Goal: Task Accomplishment & Management: Use online tool/utility

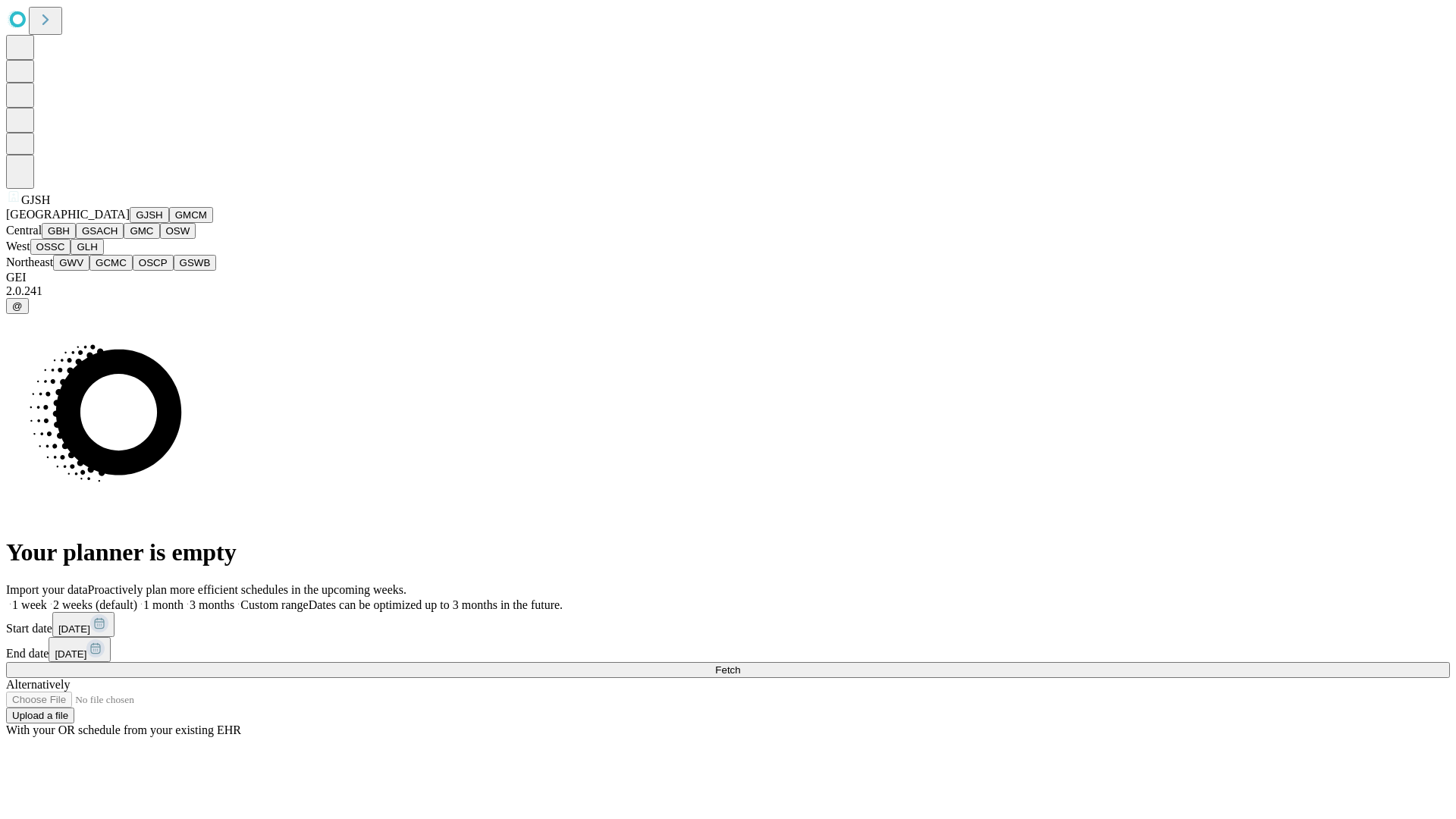
click at [130, 223] on button "GJSH" at bounding box center [149, 214] width 40 height 16
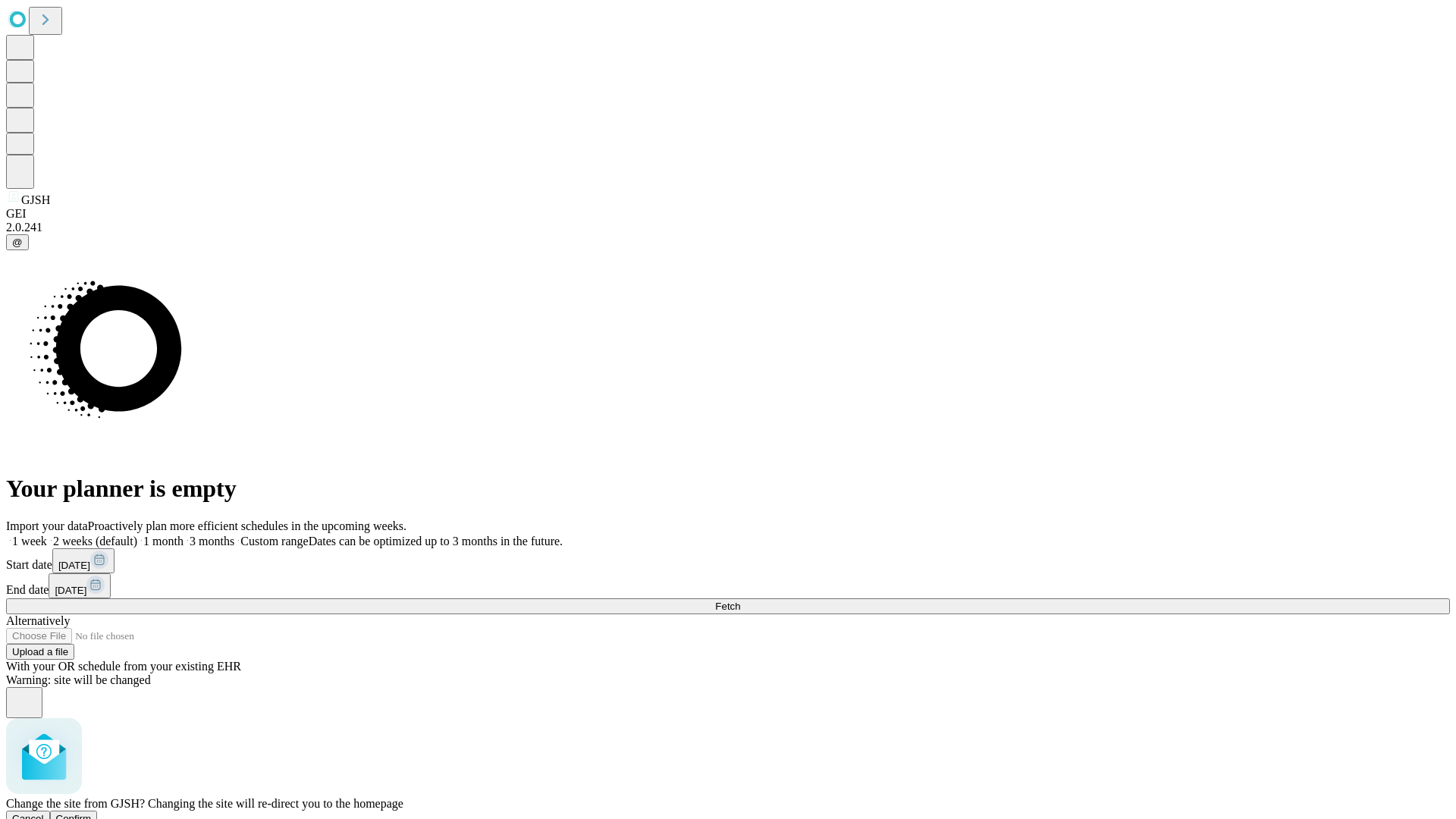
click at [92, 813] on span "Confirm" at bounding box center [74, 818] width 35 height 11
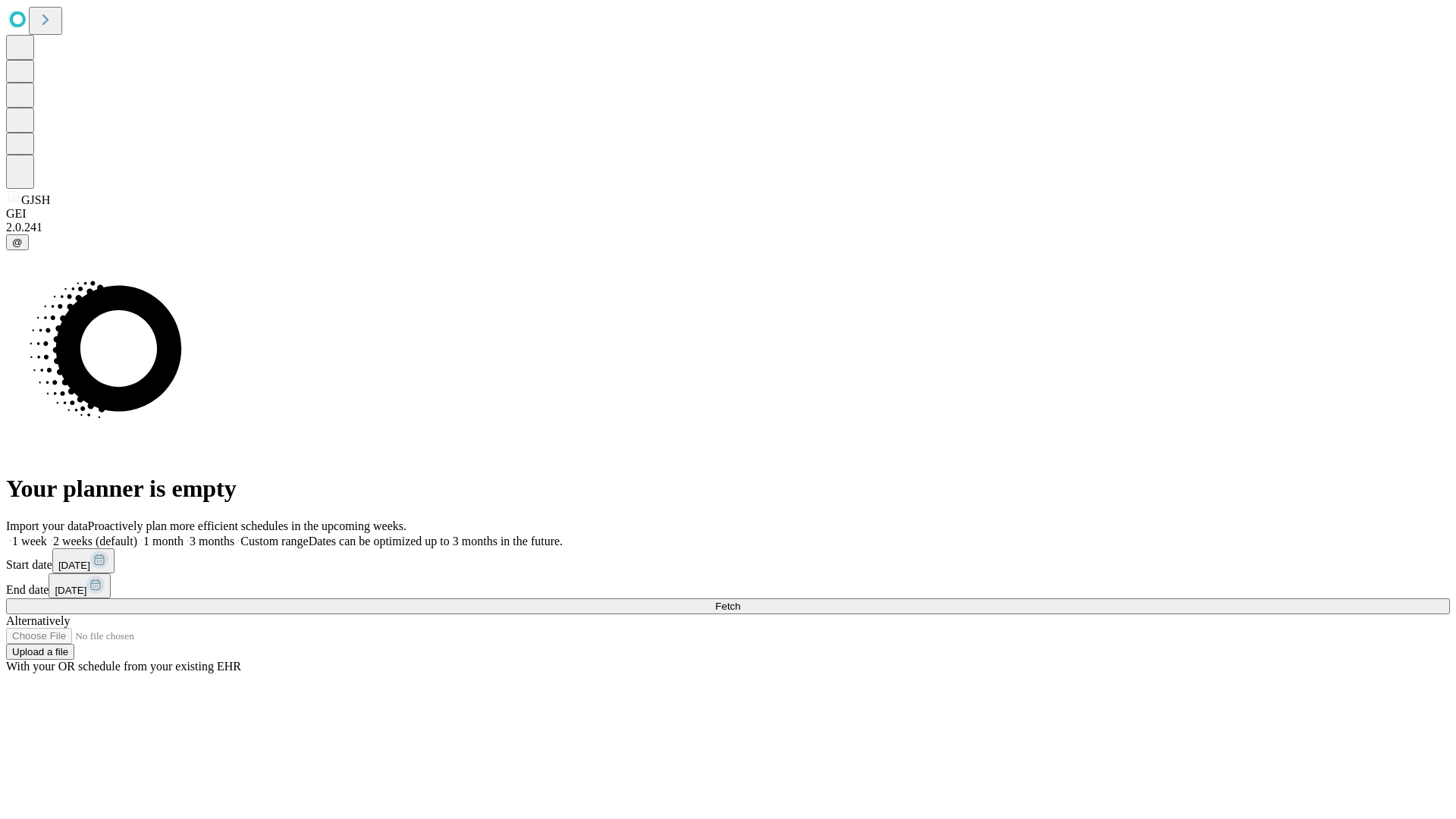
click at [137, 535] on label "2 weeks (default)" at bounding box center [92, 541] width 90 height 13
click at [741, 600] on span "Fetch" at bounding box center [728, 606] width 25 height 11
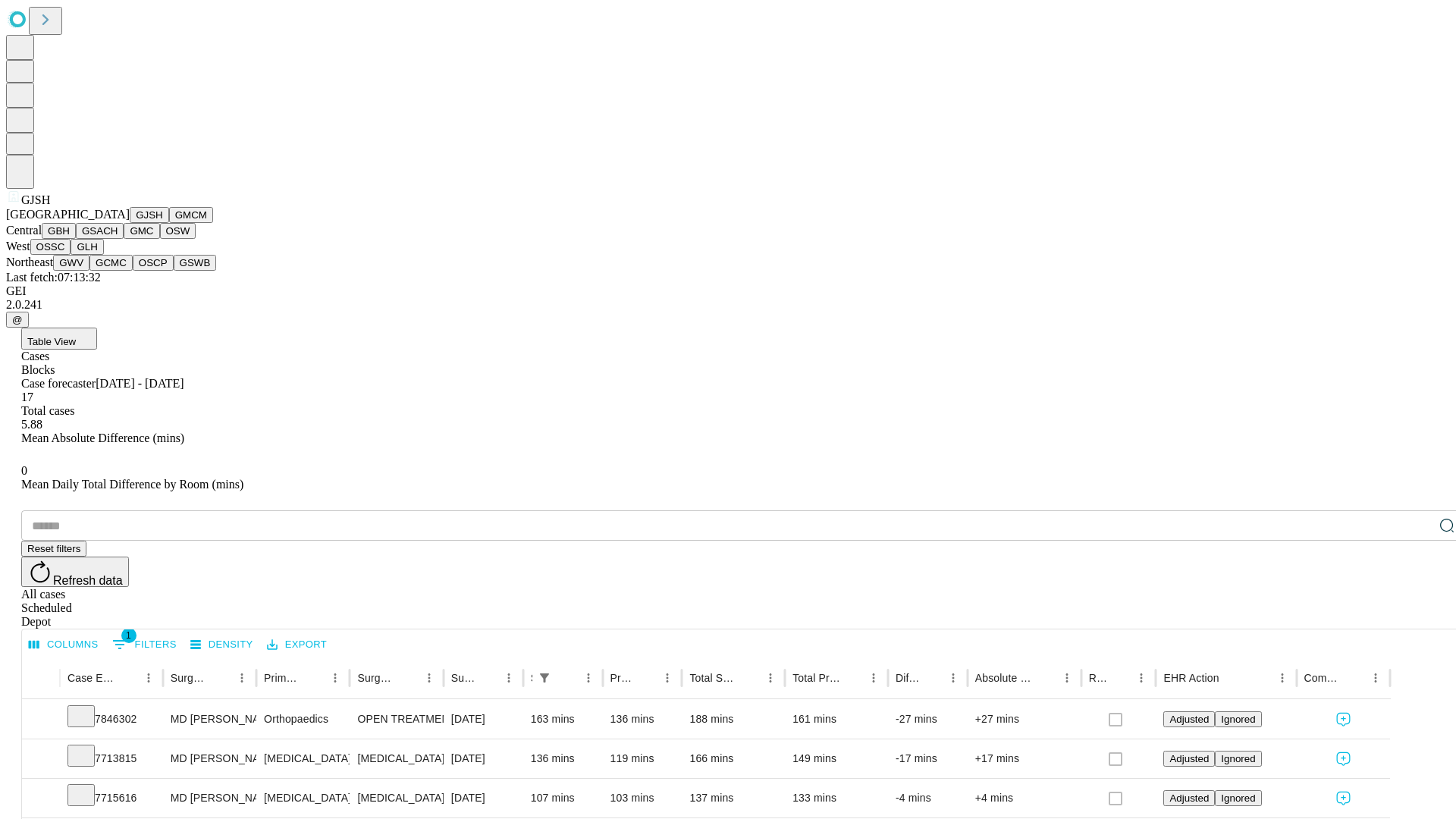
click at [169, 223] on button "GMCM" at bounding box center [190, 214] width 44 height 16
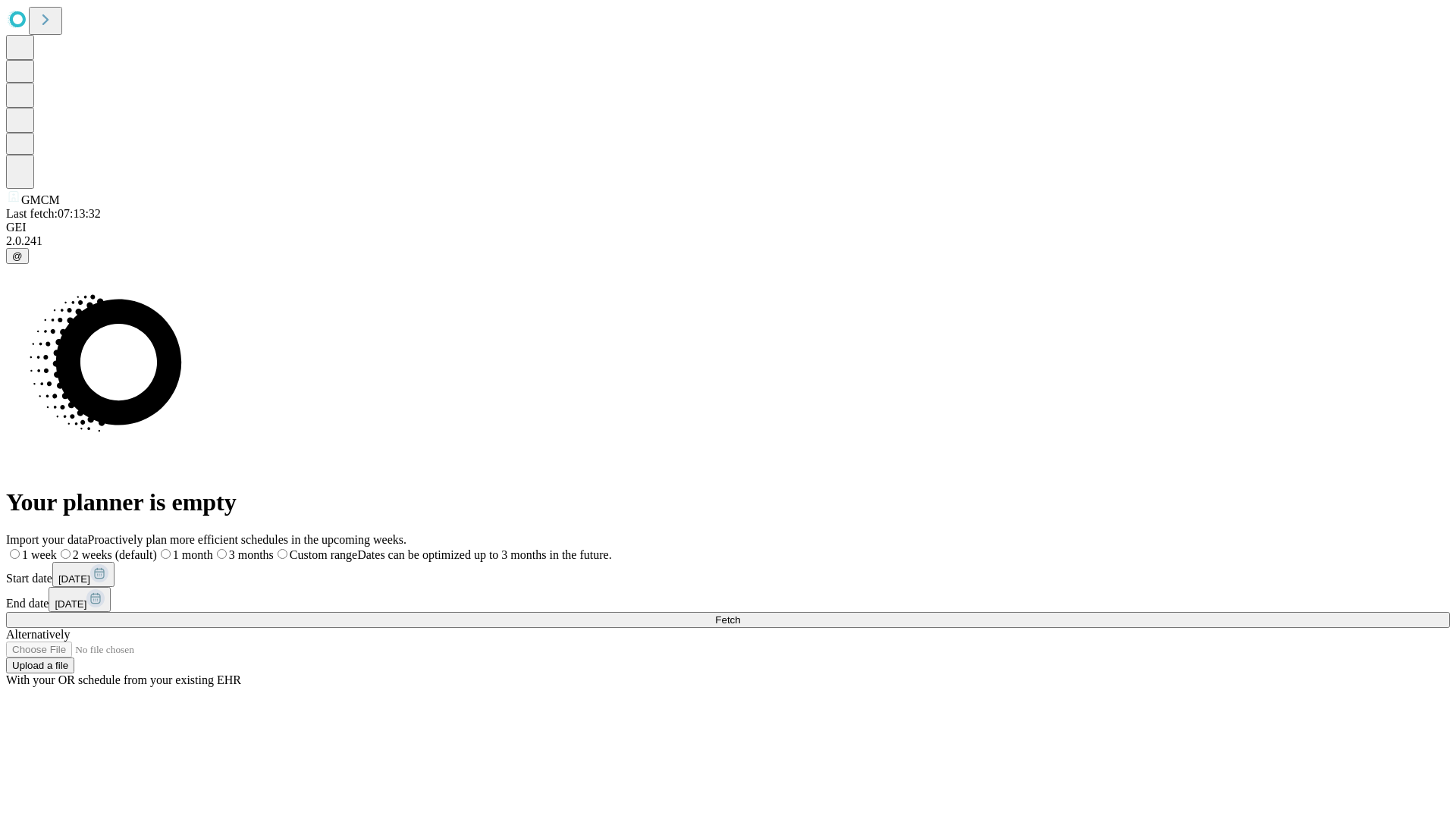
click at [157, 548] on label "2 weeks (default)" at bounding box center [107, 555] width 100 height 13
click at [741, 614] on span "Fetch" at bounding box center [728, 620] width 25 height 11
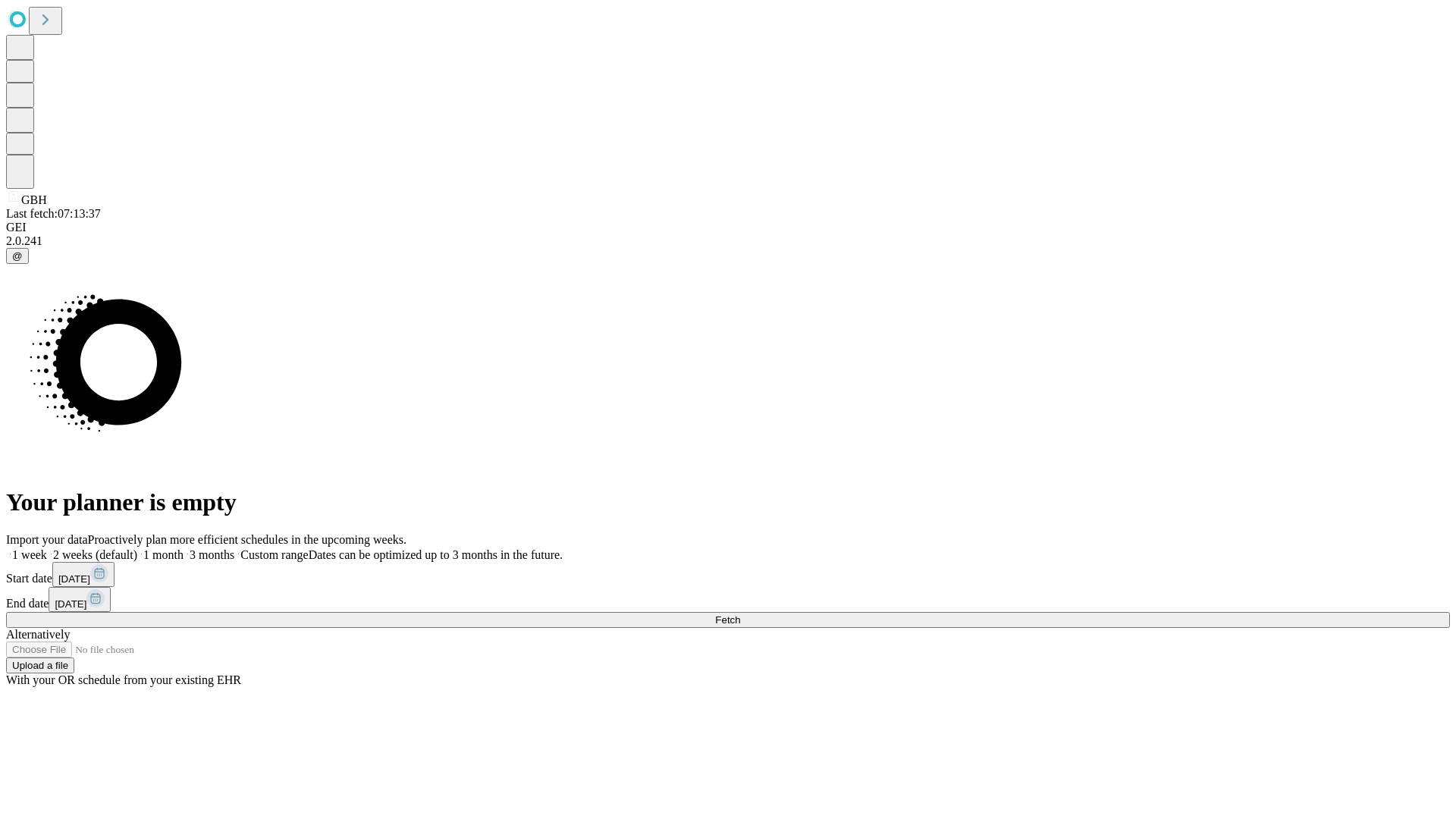
click at [137, 548] on label "2 weeks (default)" at bounding box center [92, 555] width 90 height 13
click at [741, 614] on span "Fetch" at bounding box center [728, 620] width 25 height 11
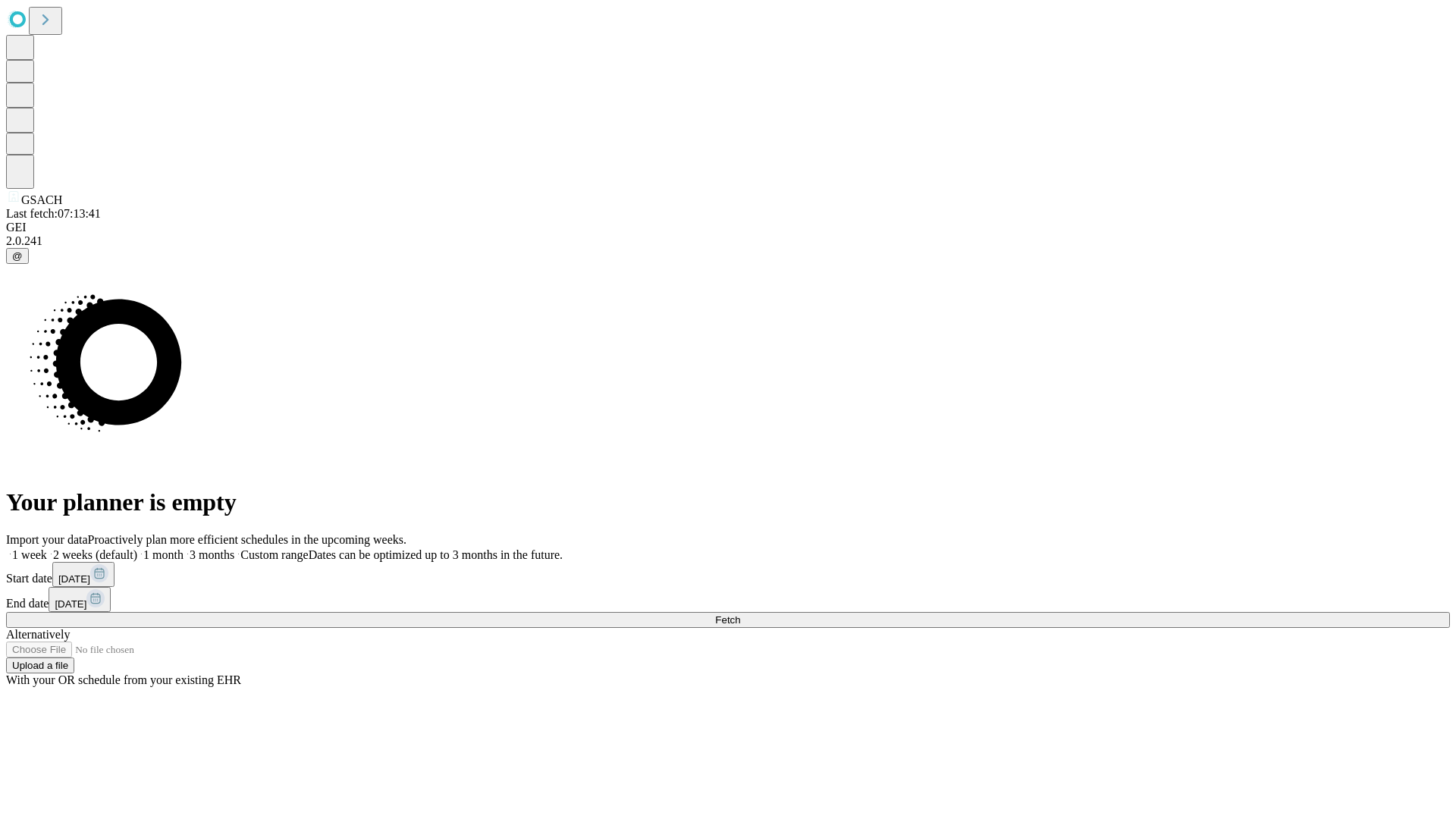
click at [137, 548] on label "2 weeks (default)" at bounding box center [92, 555] width 90 height 13
click at [741, 614] on span "Fetch" at bounding box center [728, 620] width 25 height 11
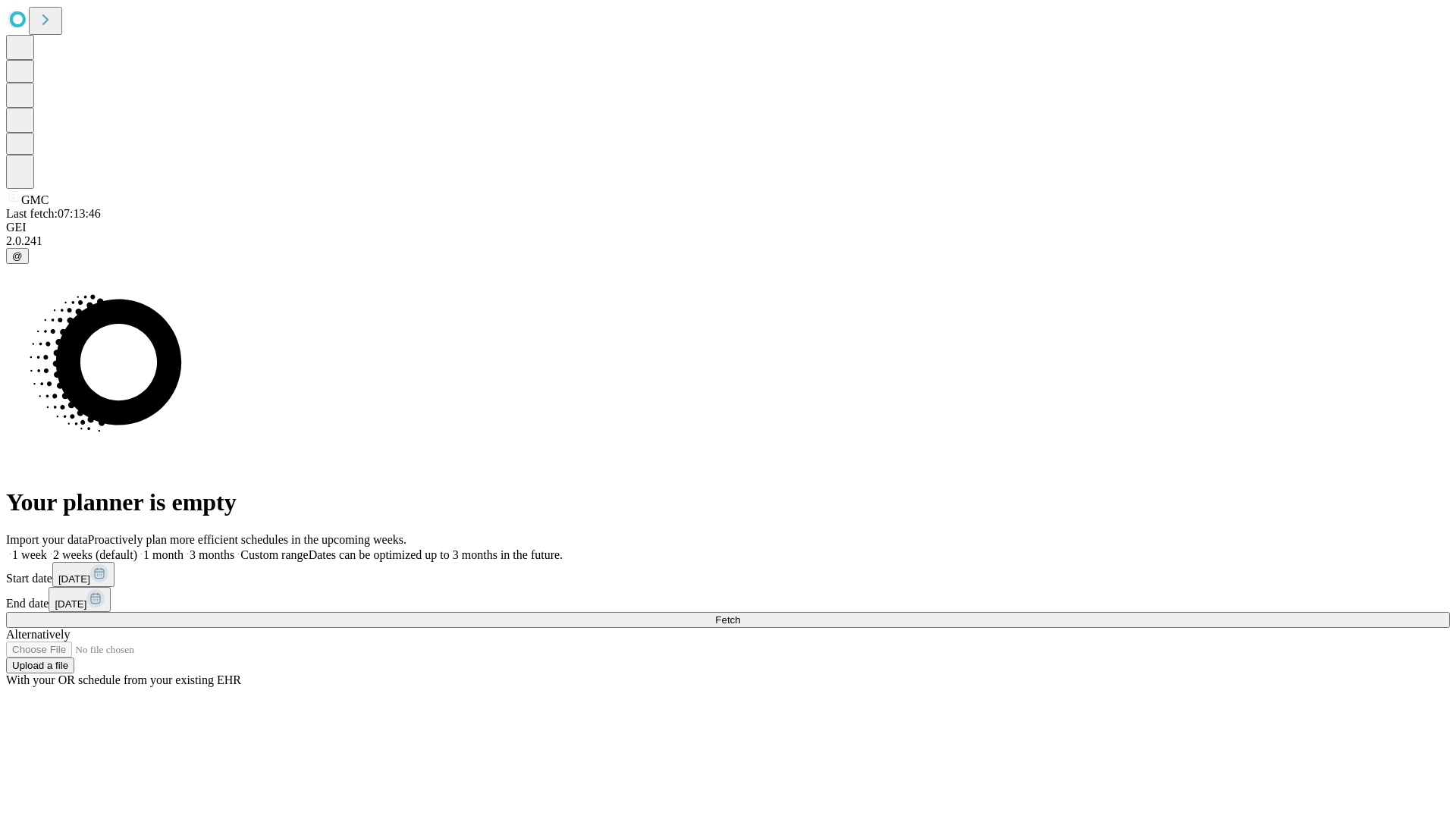
click at [137, 548] on label "2 weeks (default)" at bounding box center [92, 555] width 90 height 13
click at [741, 614] on span "Fetch" at bounding box center [728, 620] width 25 height 11
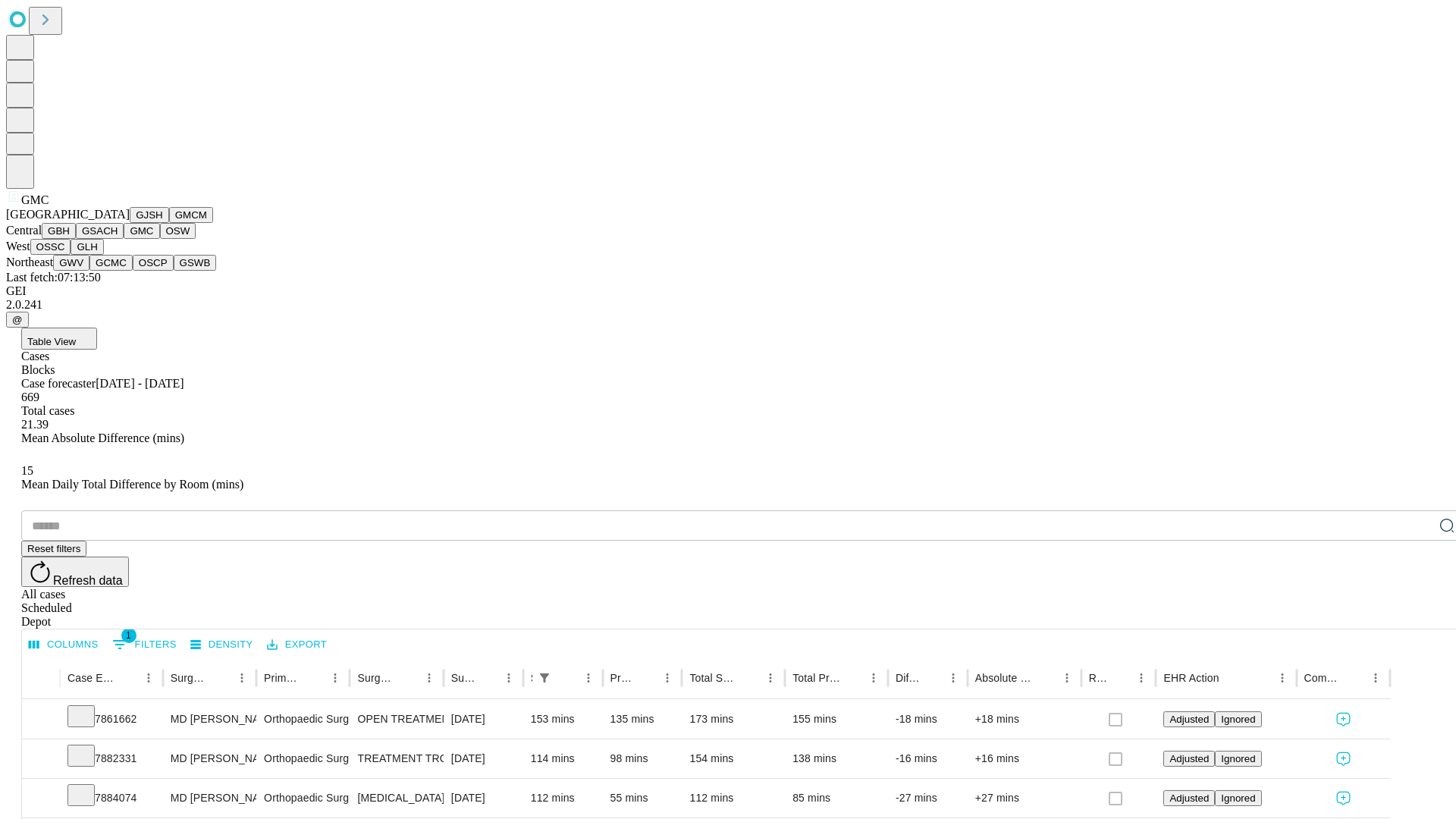
click at [160, 239] on button "OSW" at bounding box center [178, 231] width 36 height 16
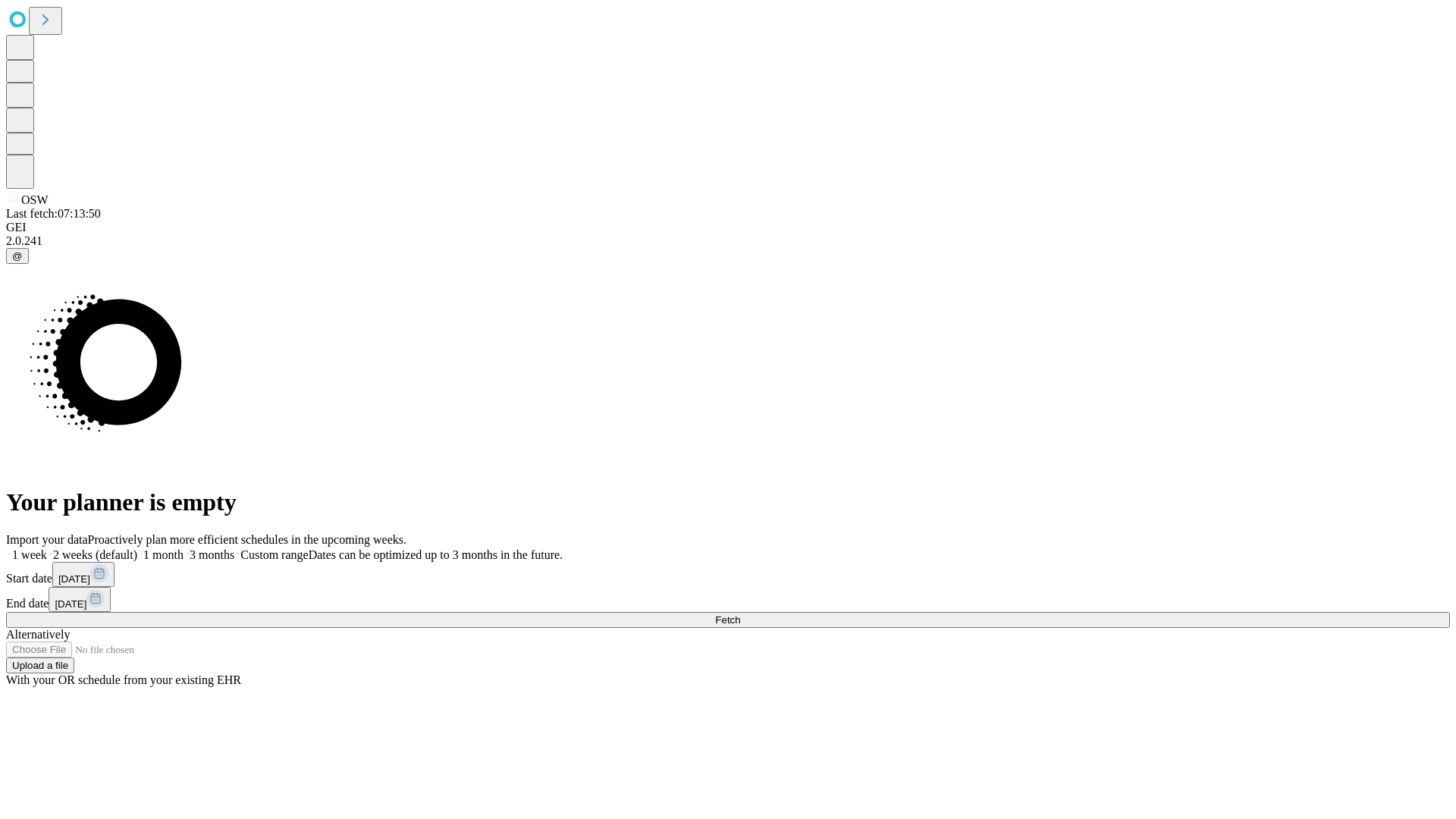
click at [137, 548] on label "2 weeks (default)" at bounding box center [92, 555] width 90 height 13
click at [741, 614] on span "Fetch" at bounding box center [728, 620] width 25 height 11
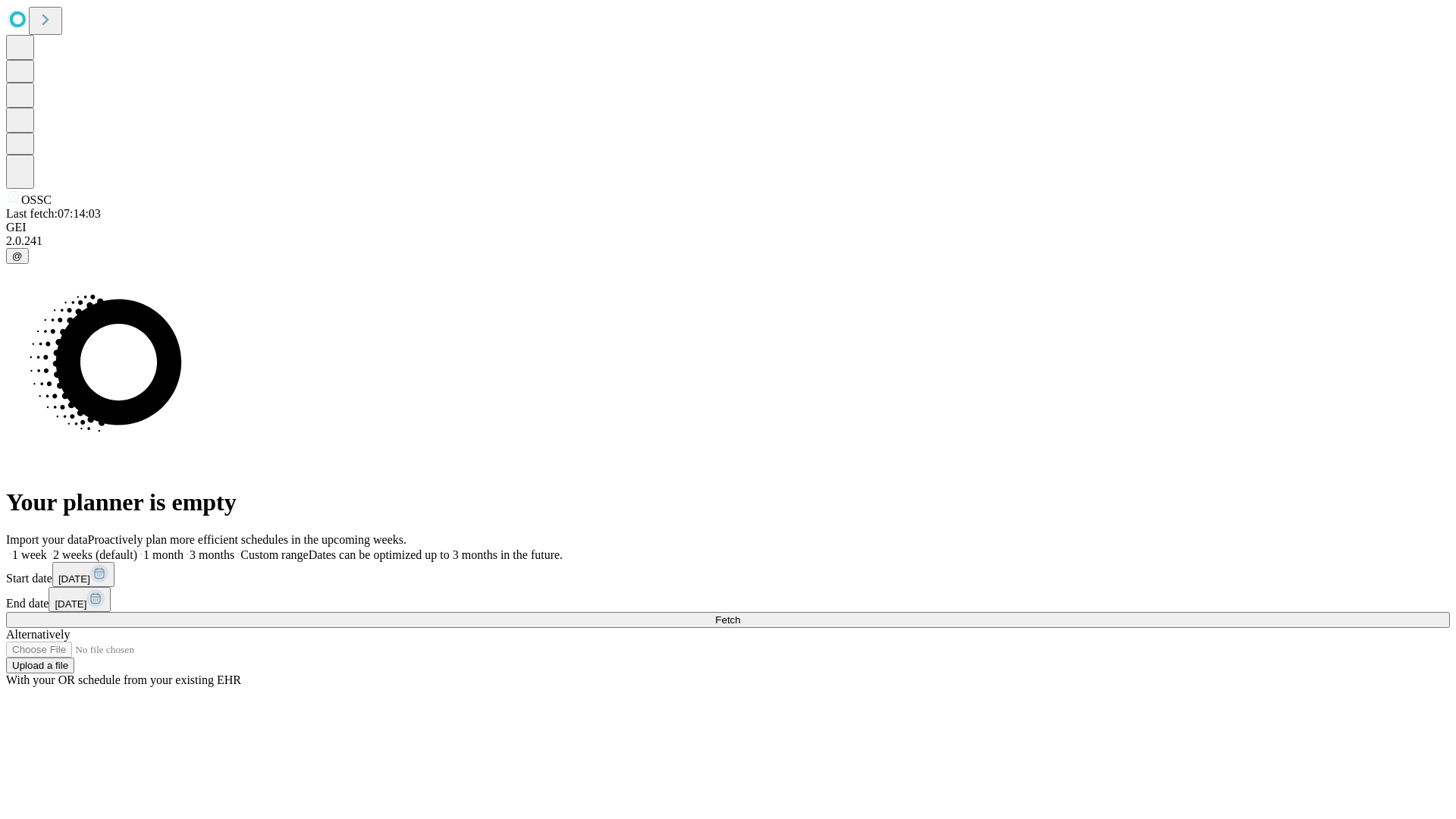
click at [137, 548] on label "2 weeks (default)" at bounding box center [92, 555] width 90 height 13
click at [741, 614] on span "Fetch" at bounding box center [728, 620] width 25 height 11
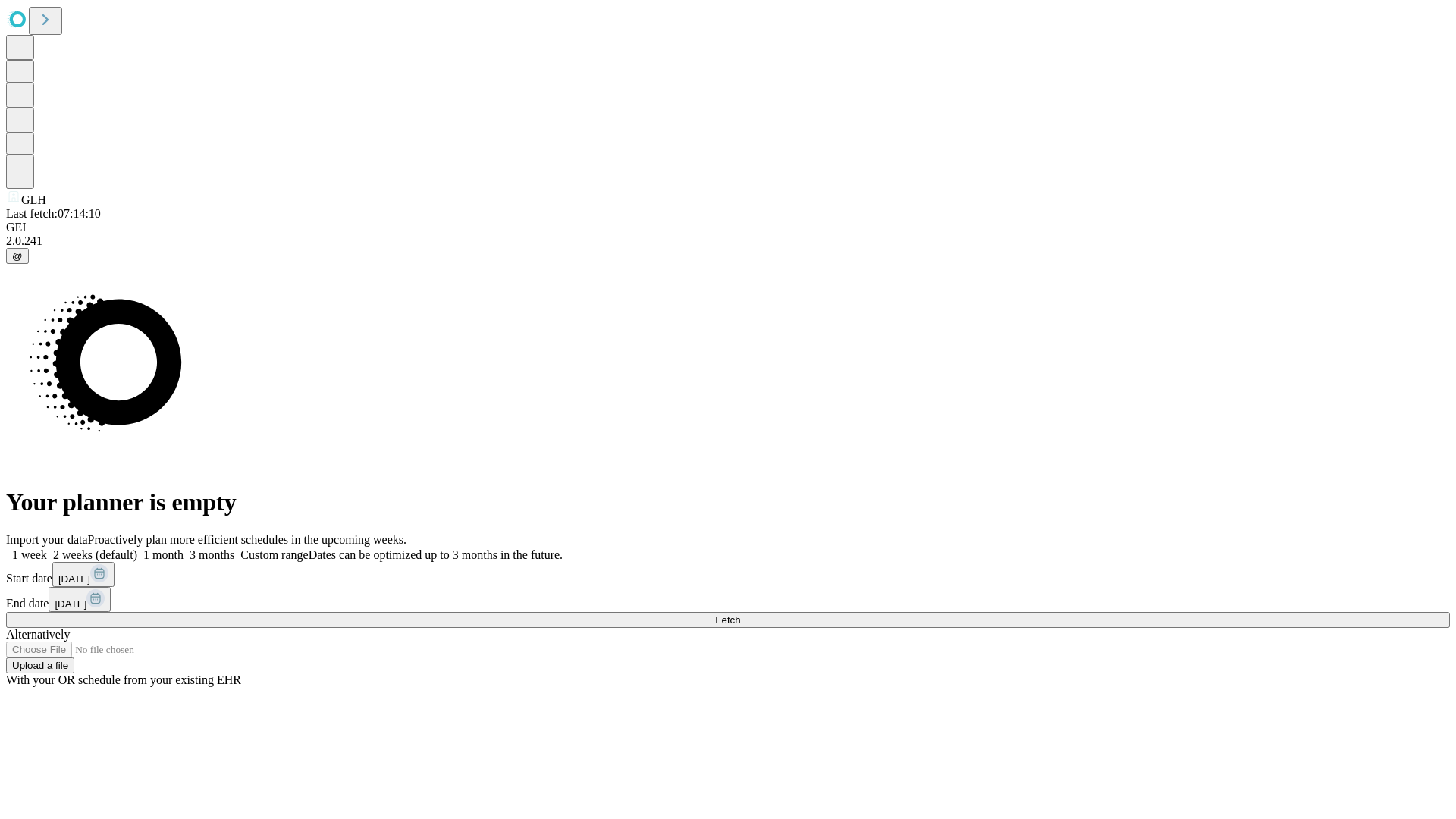
click at [137, 548] on label "2 weeks (default)" at bounding box center [92, 555] width 90 height 13
click at [741, 614] on span "Fetch" at bounding box center [728, 620] width 25 height 11
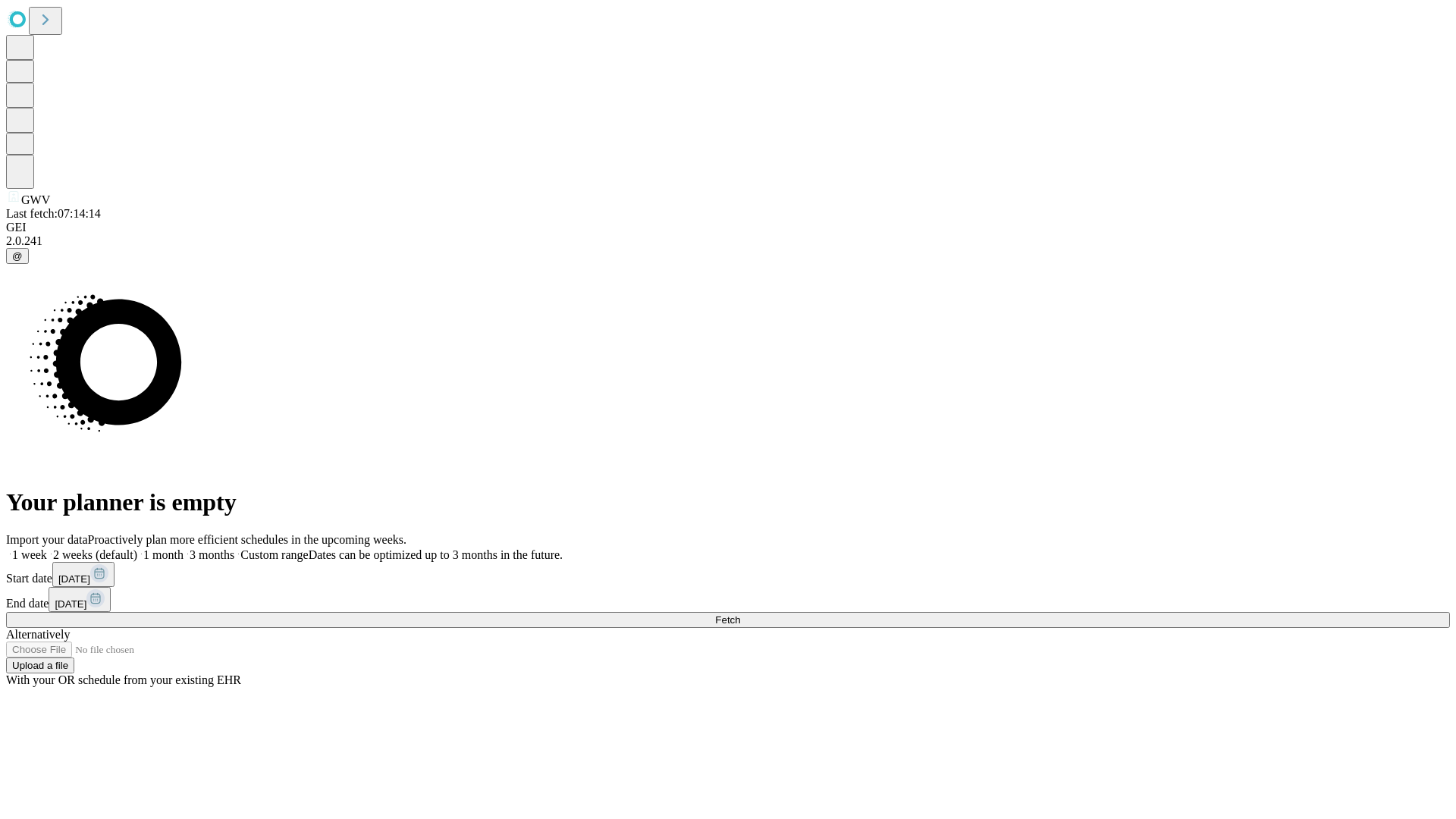
click at [137, 548] on label "2 weeks (default)" at bounding box center [92, 555] width 90 height 13
click at [741, 614] on span "Fetch" at bounding box center [728, 620] width 25 height 11
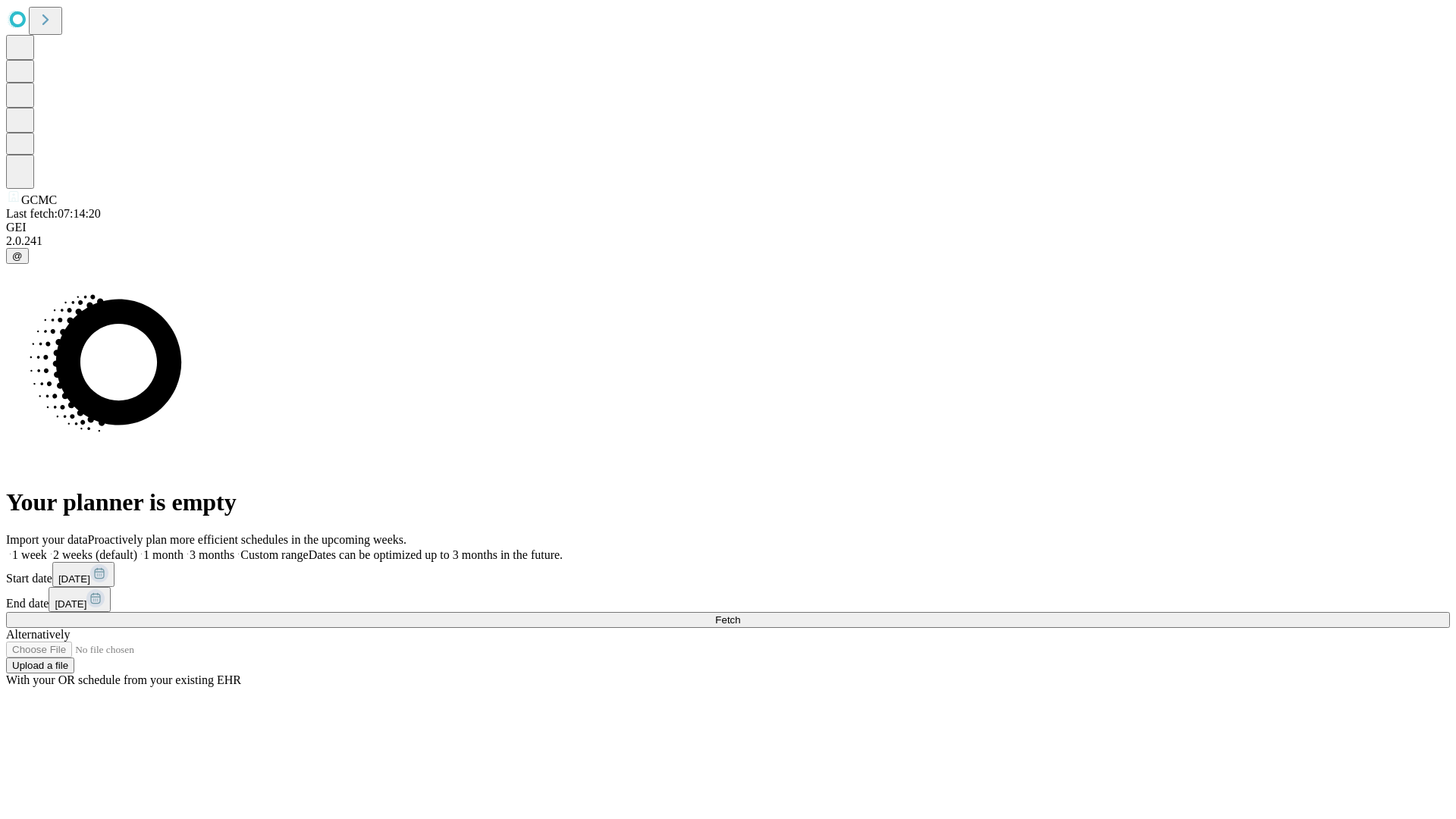
click at [137, 548] on label "2 weeks (default)" at bounding box center [92, 555] width 90 height 13
click at [741, 614] on span "Fetch" at bounding box center [728, 620] width 25 height 11
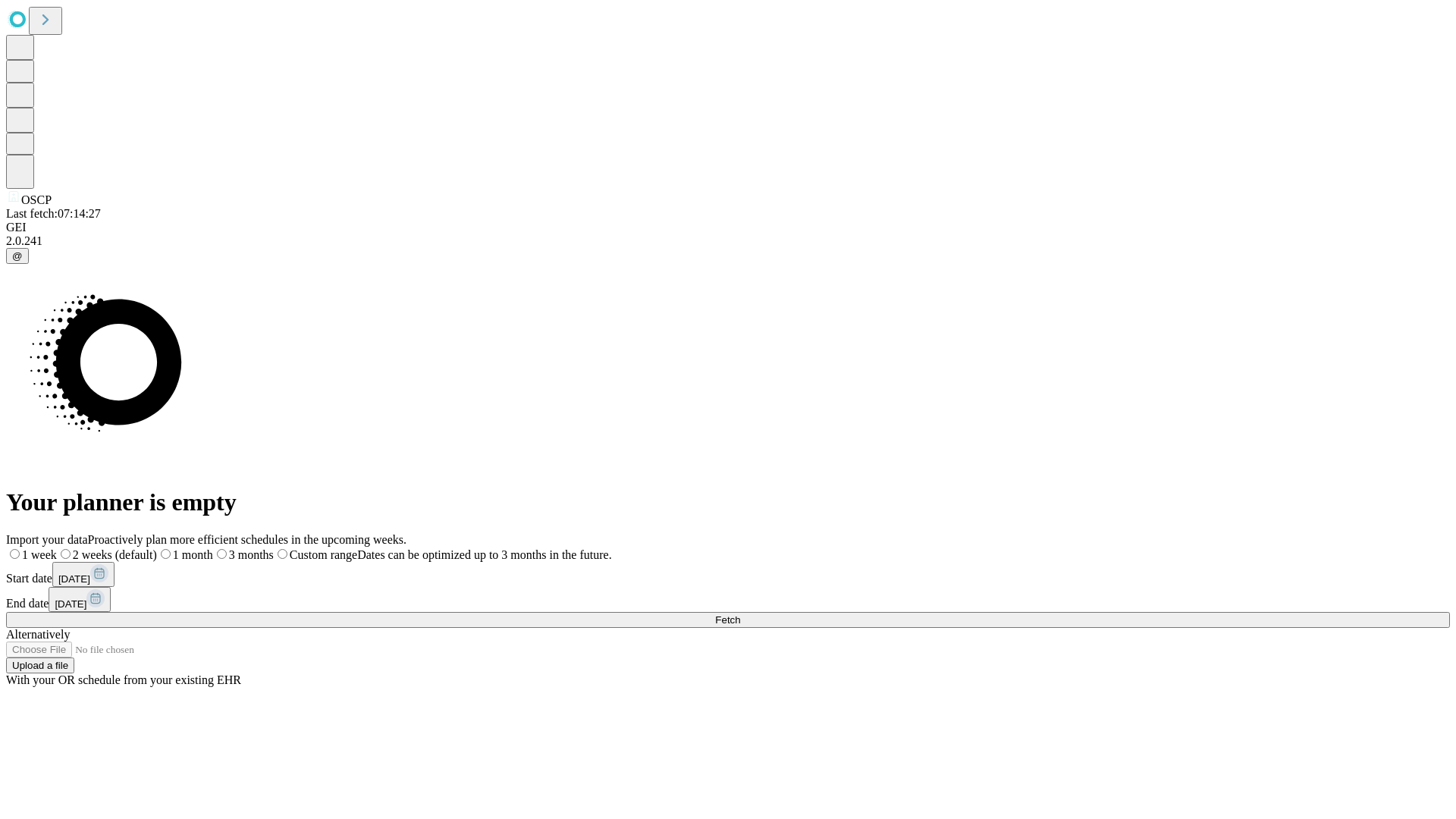
click at [157, 548] on label "2 weeks (default)" at bounding box center [107, 555] width 100 height 13
click at [741, 614] on span "Fetch" at bounding box center [728, 620] width 25 height 11
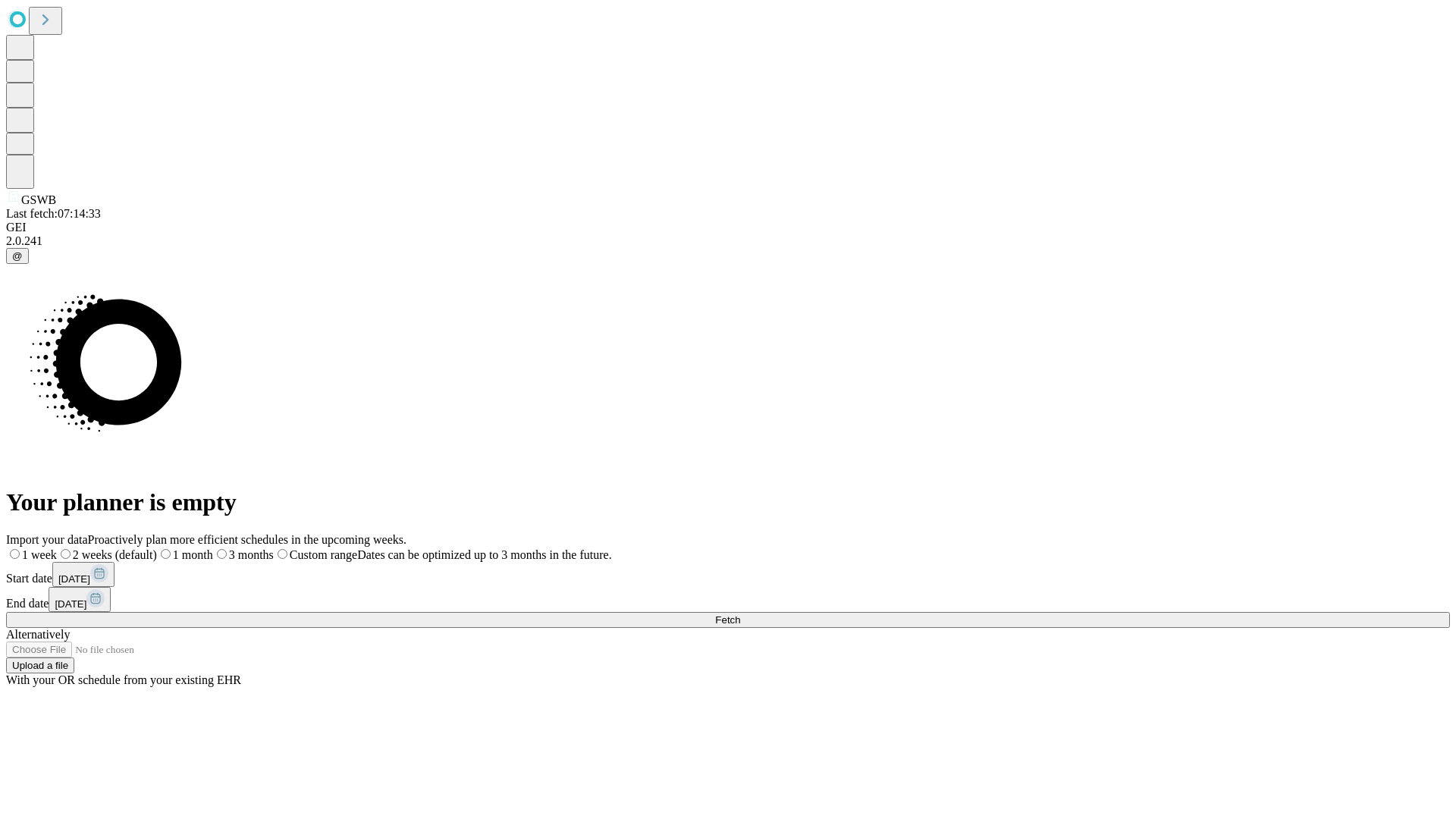
click at [157, 548] on label "2 weeks (default)" at bounding box center [107, 555] width 100 height 13
click at [741, 614] on span "Fetch" at bounding box center [728, 620] width 25 height 11
